Goal: Task Accomplishment & Management: Manage account settings

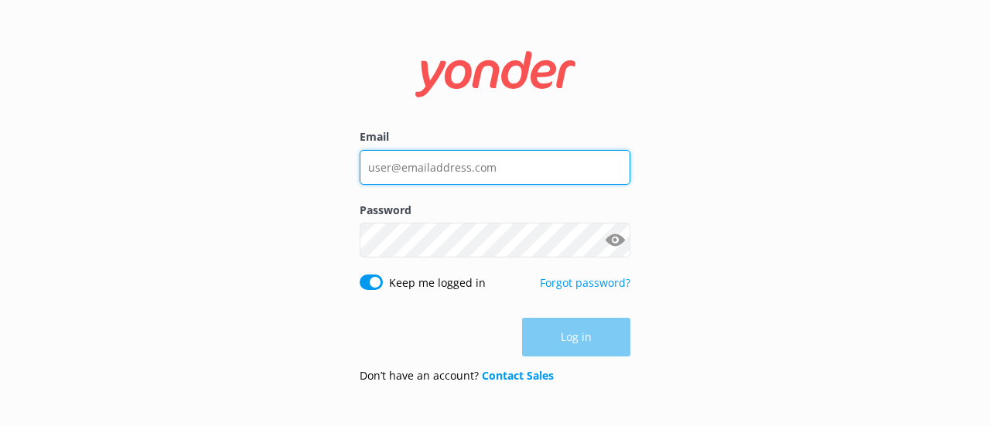
type input "[EMAIL_ADDRESS][DOMAIN_NAME]"
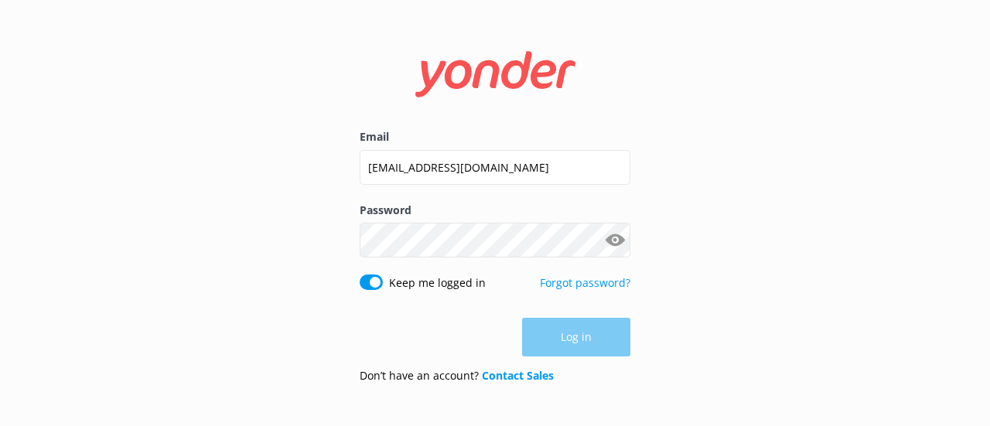
click at [571, 336] on div "Log in" at bounding box center [495, 337] width 271 height 39
click at [598, 350] on button "Log in" at bounding box center [576, 338] width 108 height 39
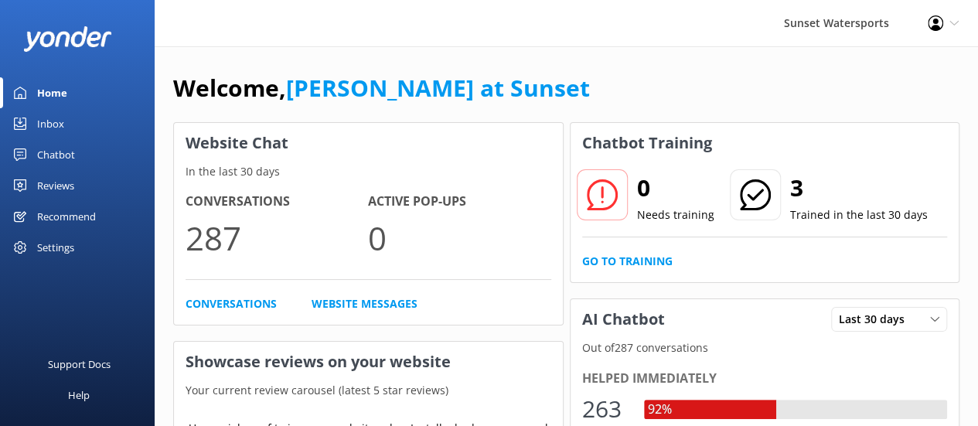
click at [46, 121] on div "Inbox" at bounding box center [50, 123] width 27 height 31
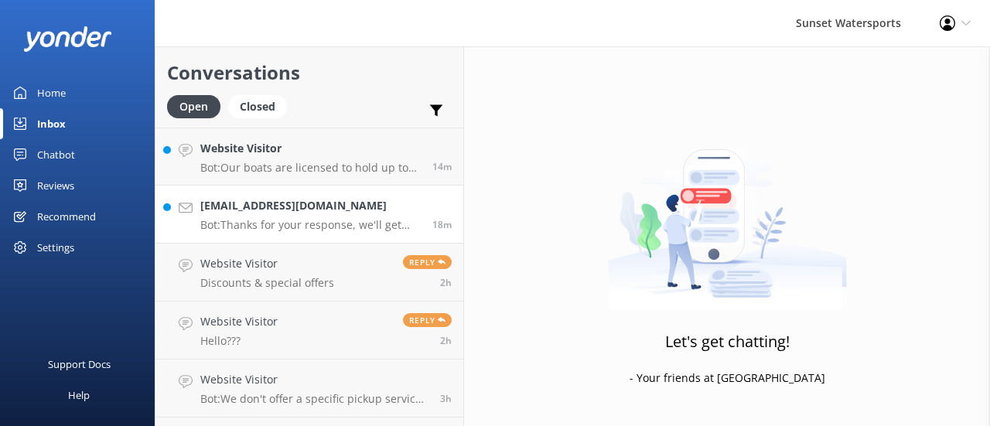
click at [240, 220] on p "Bot: Thanks for your response, we'll get back to you as soon as we can during o…" at bounding box center [310, 225] width 220 height 14
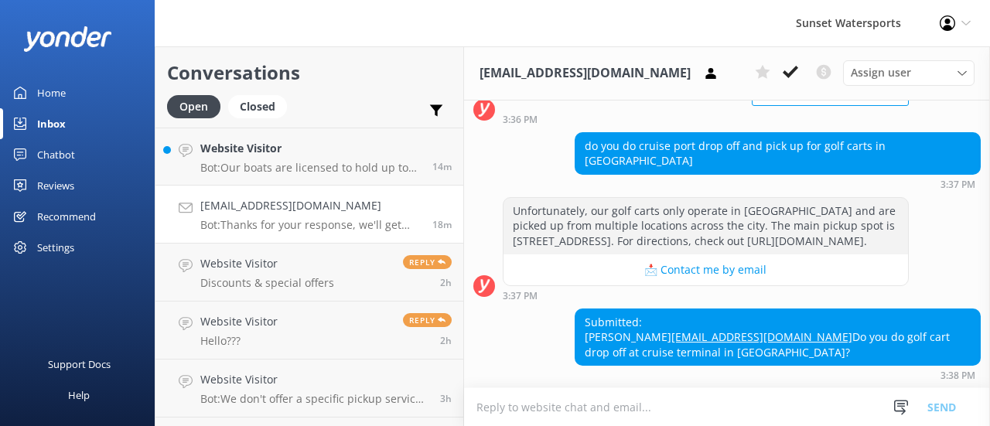
scroll to position [224, 0]
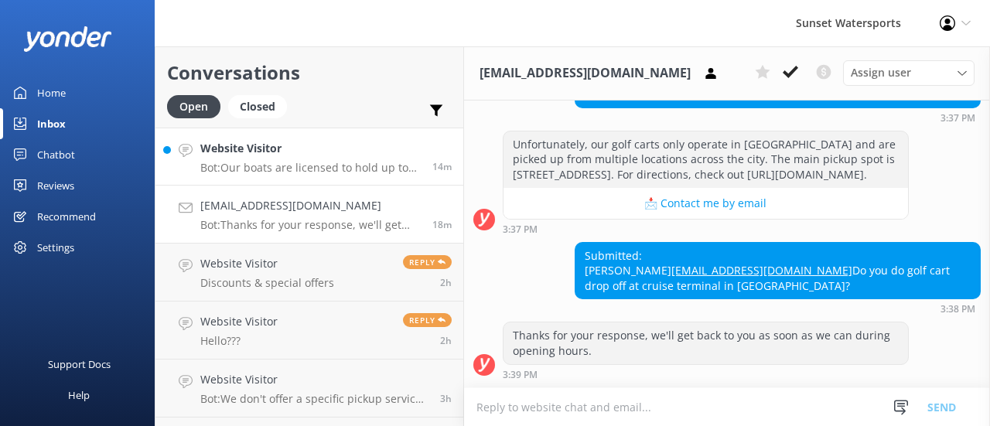
click at [244, 145] on h4 "Website Visitor" at bounding box center [310, 148] width 220 height 17
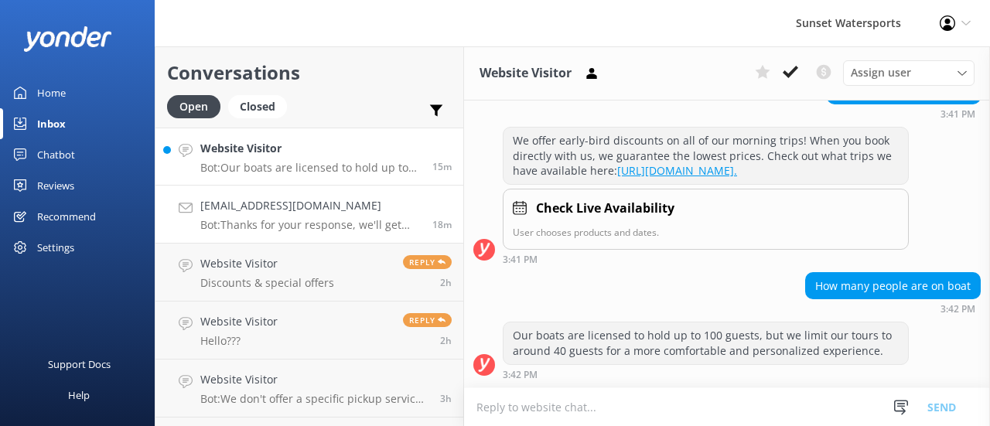
scroll to position [227, 0]
click at [249, 275] on div "Website Visitor Discounts & special offers" at bounding box center [267, 272] width 134 height 34
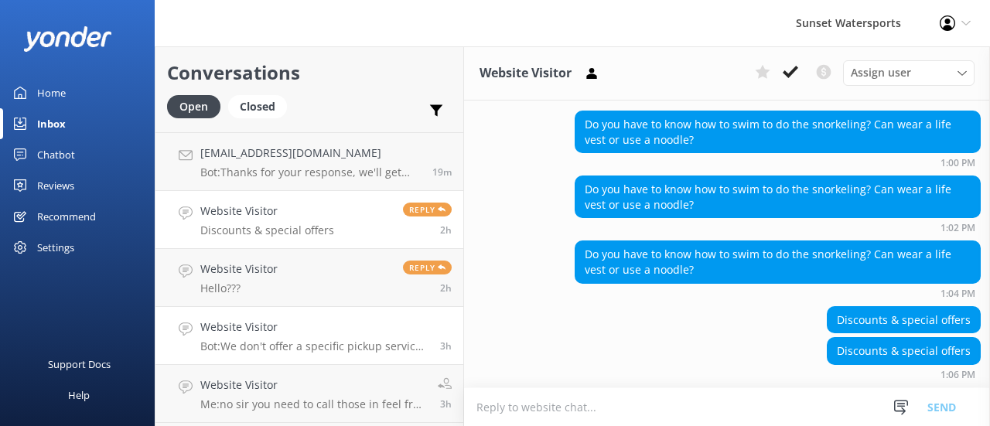
scroll to position [77, 0]
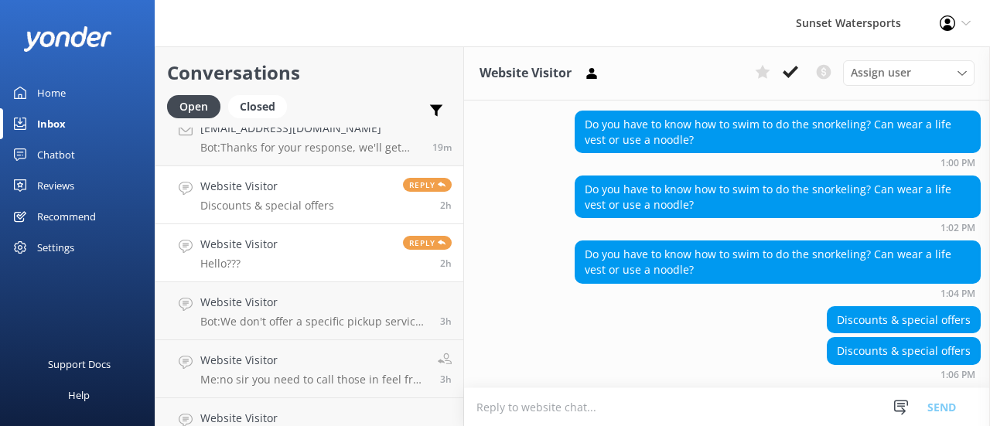
click at [274, 250] on h4 "Website Visitor" at bounding box center [238, 244] width 77 height 17
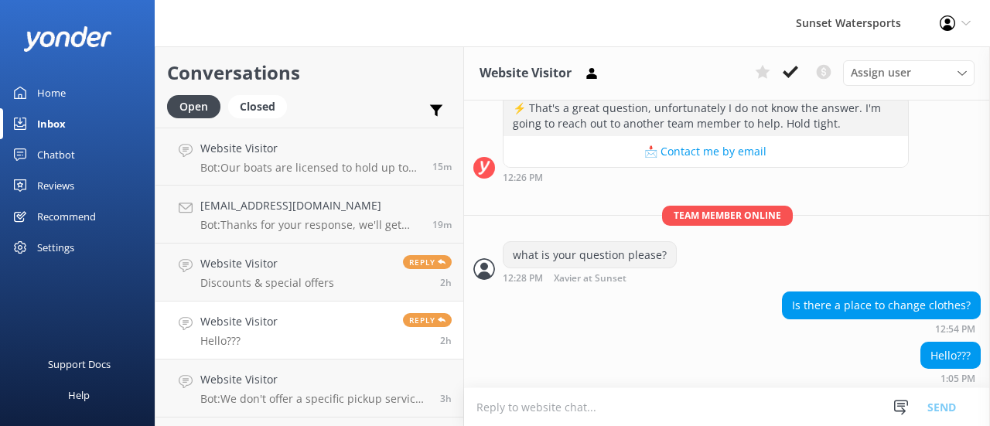
click at [46, 90] on div "Home" at bounding box center [51, 92] width 29 height 31
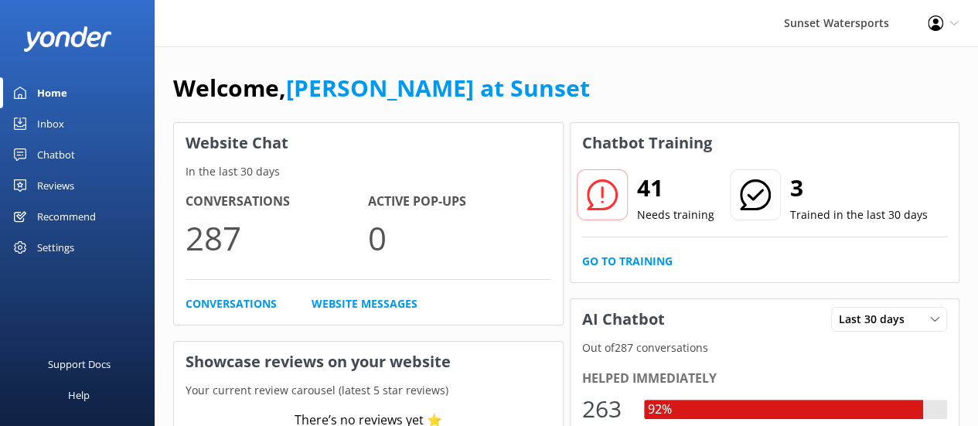
click at [946, 22] on div "Profile Settings Logout" at bounding box center [944, 23] width 70 height 46
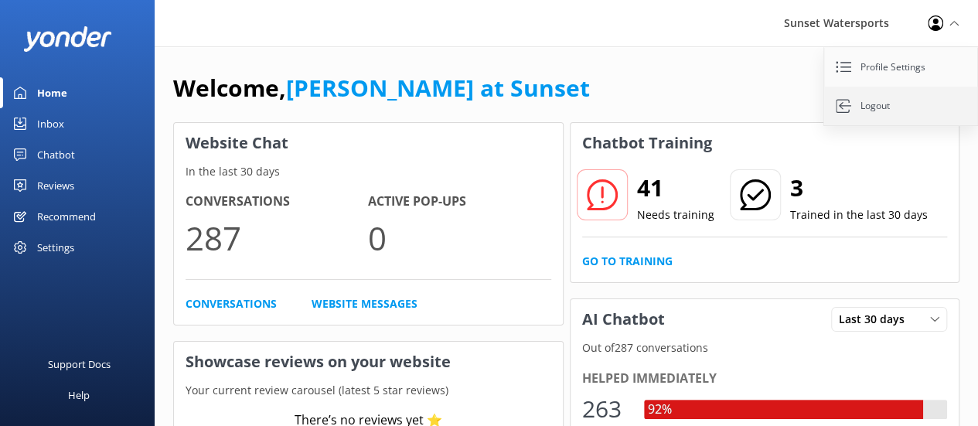
click at [874, 108] on link "Logout" at bounding box center [901, 106] width 155 height 39
